Goal: Navigation & Orientation: Find specific page/section

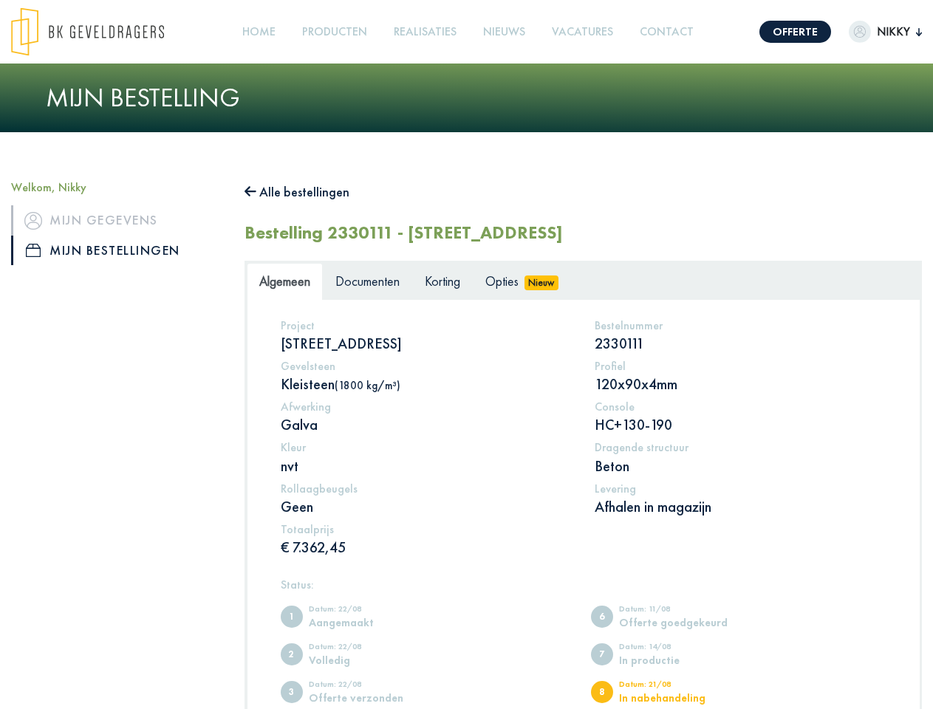
click at [102, 32] on img at bounding box center [87, 31] width 153 height 49
click at [783, 32] on link "Offerte" at bounding box center [795, 32] width 72 height 22
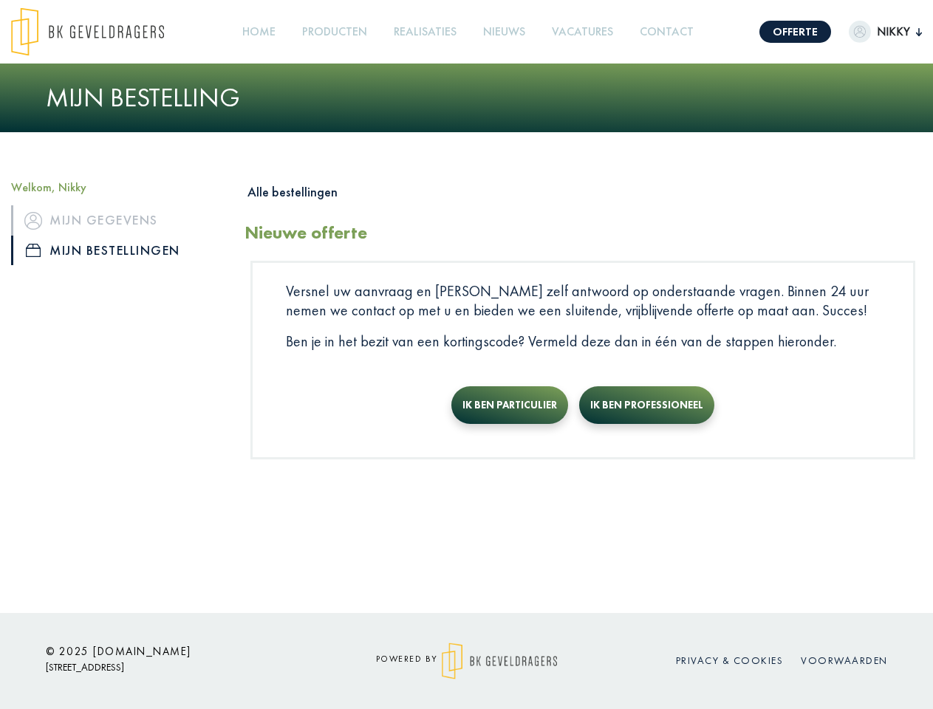
click at [872, 32] on span "Nikky" at bounding box center [893, 32] width 45 height 18
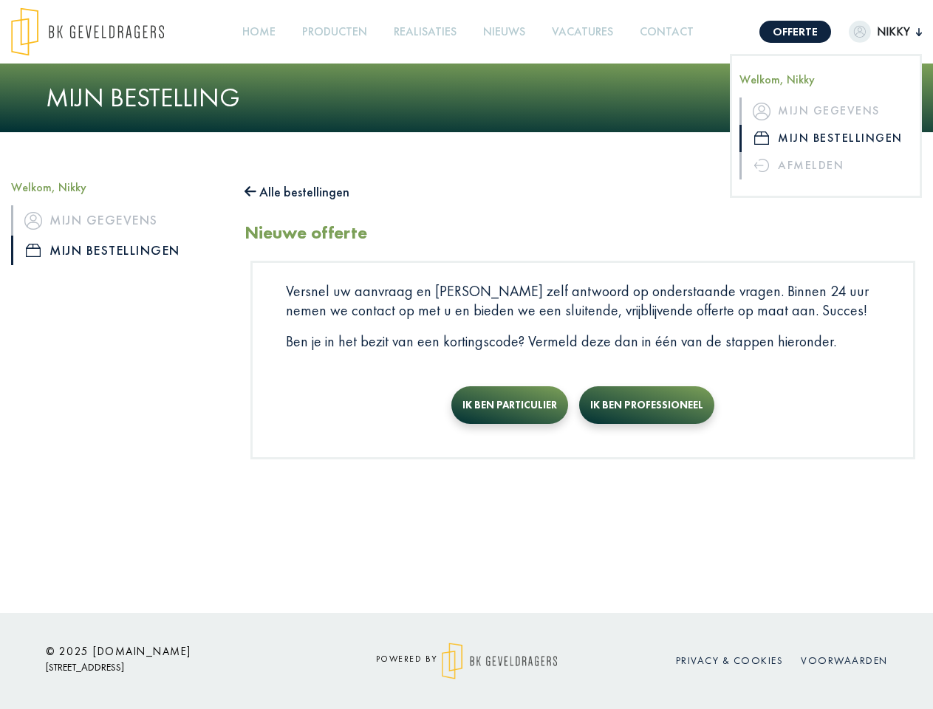
click at [339, 32] on link "Producten +" at bounding box center [334, 32] width 77 height 33
click at [304, 192] on button "Alle bestellingen" at bounding box center [297, 192] width 105 height 24
